Goal: Navigation & Orientation: Understand site structure

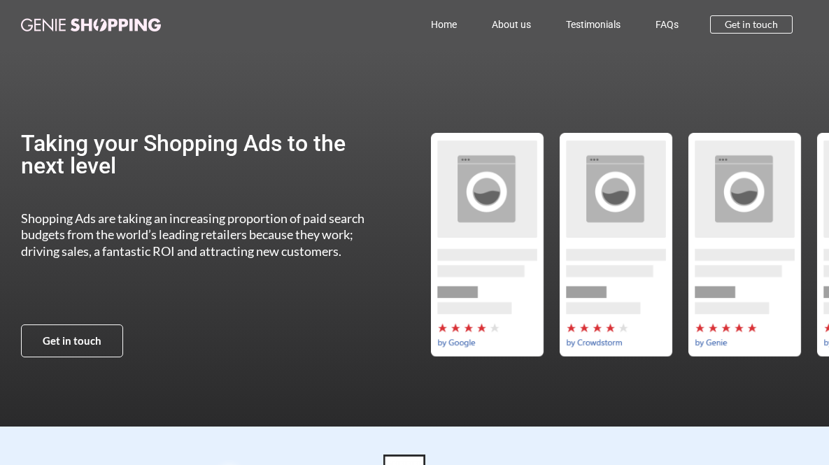
click at [441, 22] on link "Home" at bounding box center [443, 24] width 61 height 32
click at [507, 24] on link "About us" at bounding box center [511, 24] width 74 height 32
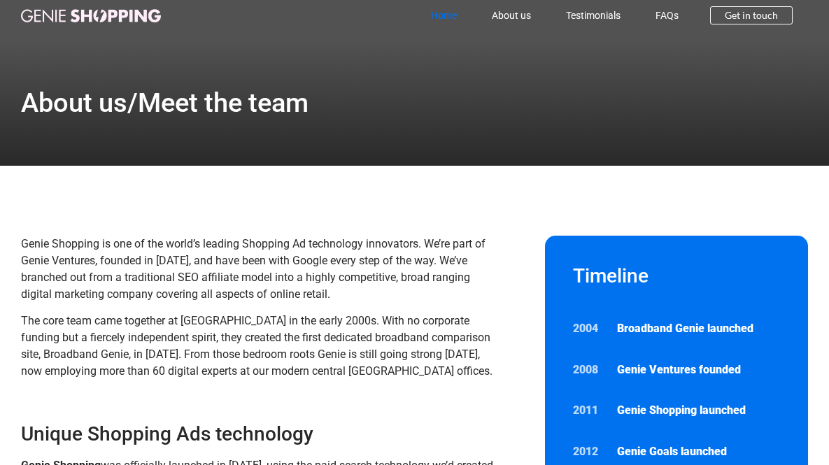
scroll to position [10, 0]
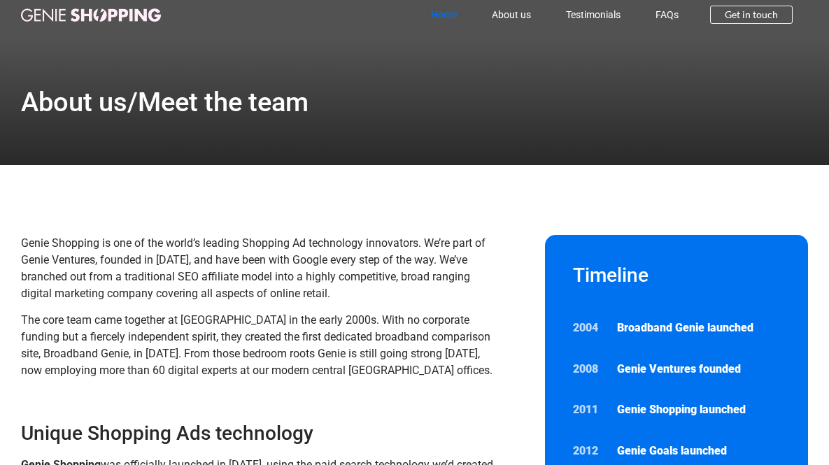
click at [434, 11] on link "Home" at bounding box center [443, 15] width 61 height 32
